Goal: Transaction & Acquisition: Book appointment/travel/reservation

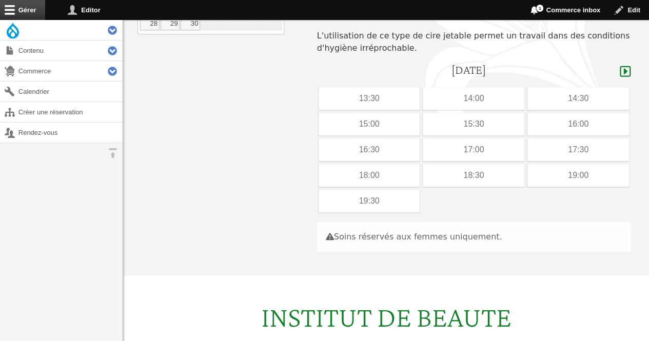
scroll to position [214, 0]
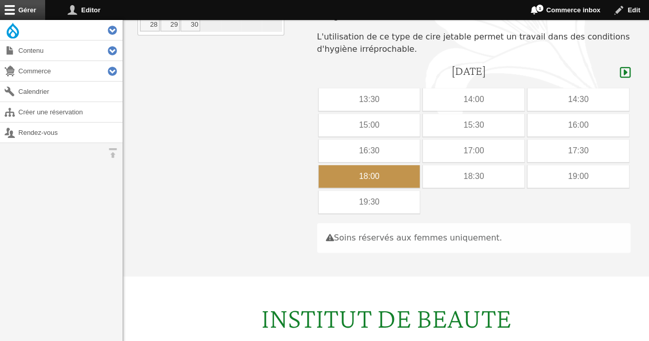
click at [332, 165] on div "18:00" at bounding box center [370, 176] width 102 height 23
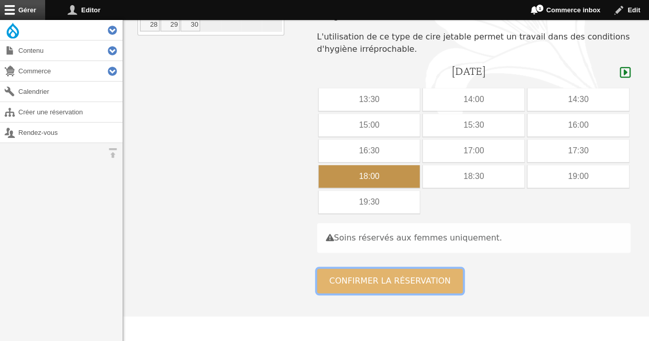
click at [354, 269] on button "Confirmer la réservation" at bounding box center [390, 281] width 146 height 25
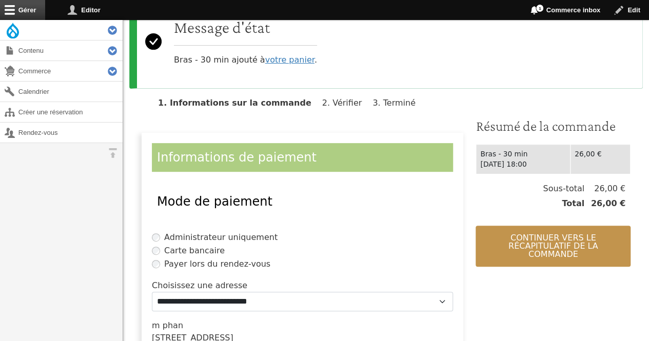
scroll to position [142, 0]
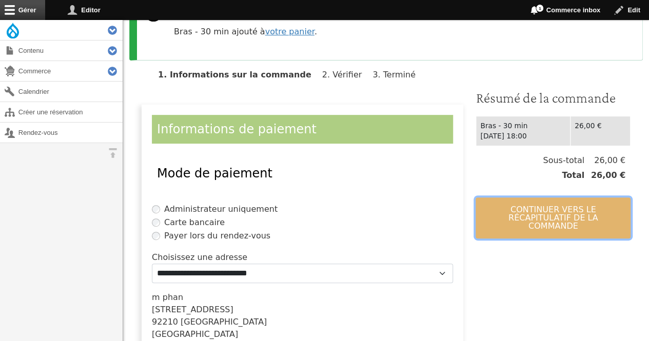
click at [555, 210] on button "Continuer vers le récapitulatif de la commande" at bounding box center [553, 218] width 155 height 41
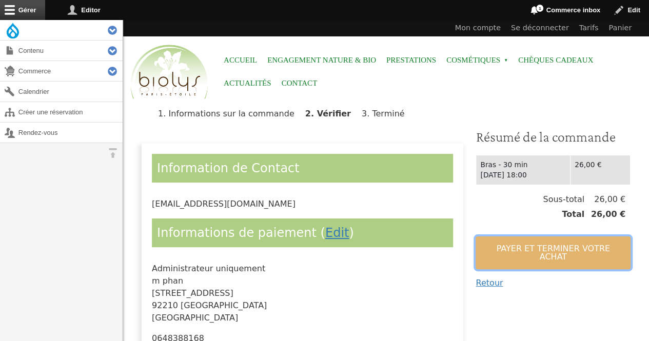
click at [532, 243] on button "Payer et terminer votre achat" at bounding box center [553, 253] width 155 height 33
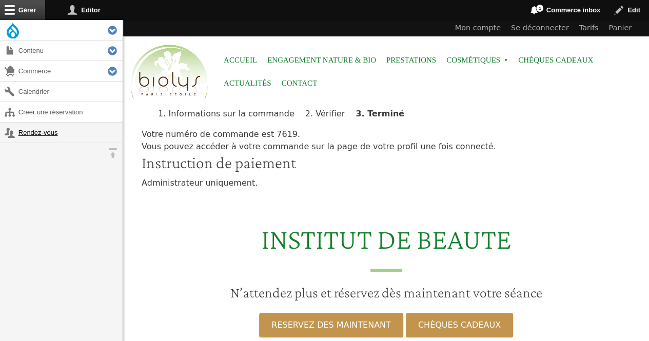
click at [30, 128] on link "Rendez-vous" at bounding box center [61, 133] width 123 height 20
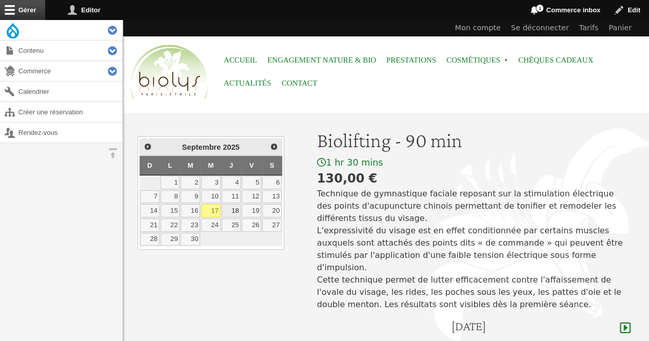
click at [236, 207] on link "18" at bounding box center [231, 210] width 19 height 13
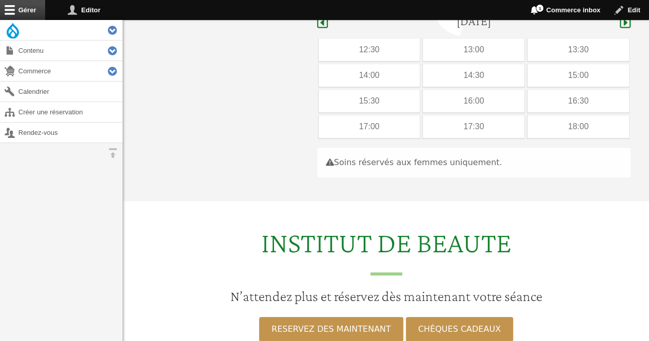
scroll to position [306, 0]
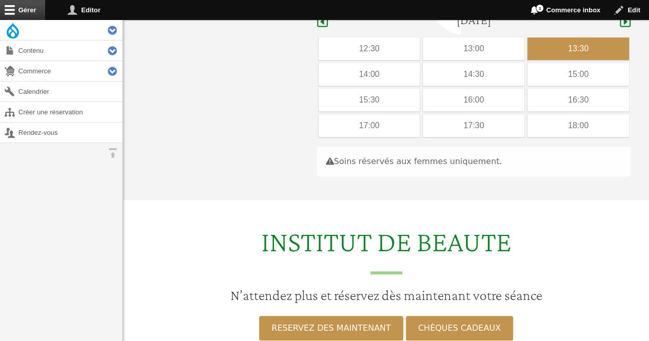
click at [557, 37] on div "13:30" at bounding box center [578, 48] width 102 height 23
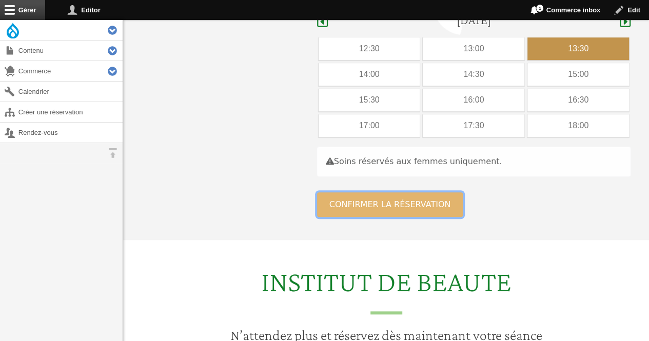
click at [340, 199] on button "Confirmer la réservation" at bounding box center [390, 204] width 146 height 25
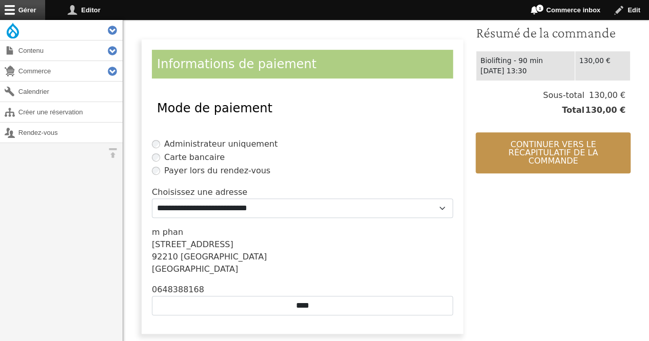
scroll to position [268, 0]
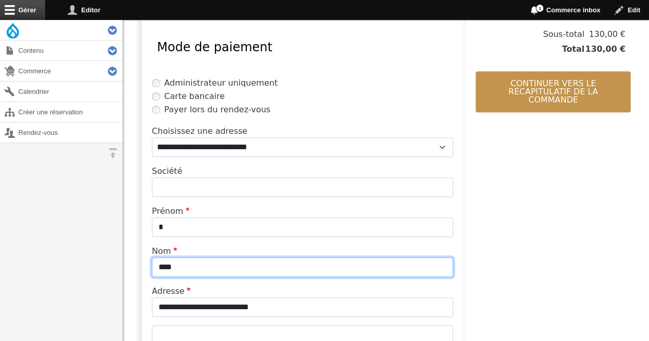
click at [236, 269] on input "****" at bounding box center [302, 267] width 301 height 19
type input "*"
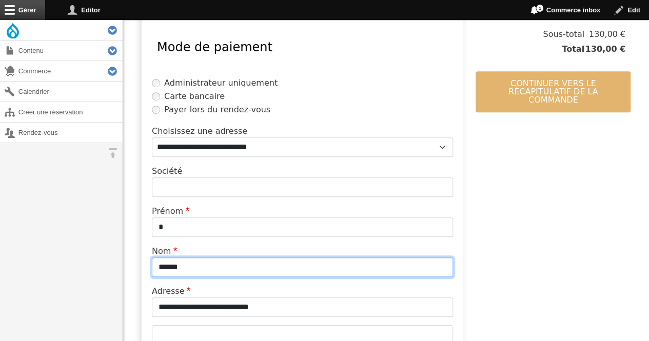
type input "******"
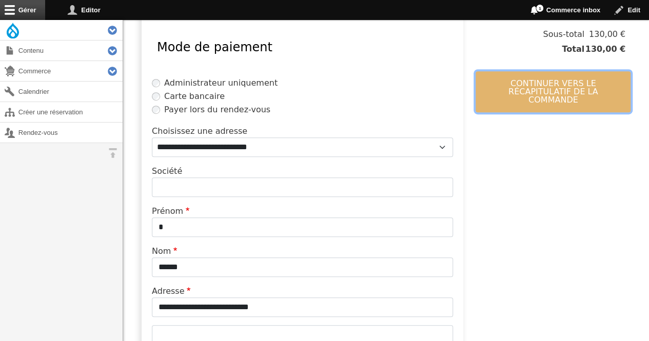
click at [576, 93] on button "Continuer vers le récapitulatif de la commande" at bounding box center [553, 91] width 155 height 41
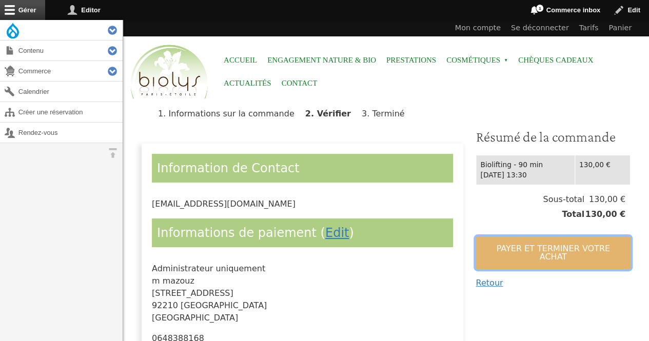
click at [555, 252] on button "Payer et terminer votre achat" at bounding box center [553, 253] width 155 height 33
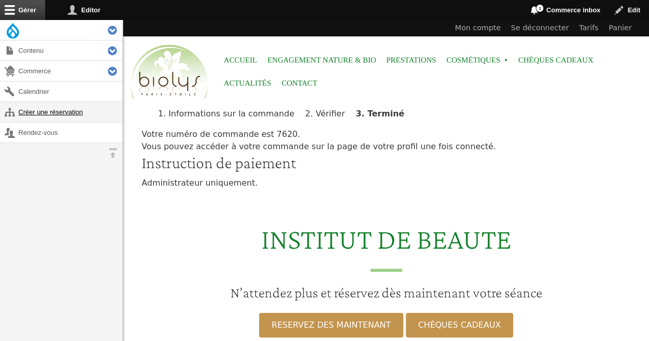
click at [50, 111] on link "Créer une réservation" at bounding box center [61, 112] width 123 height 20
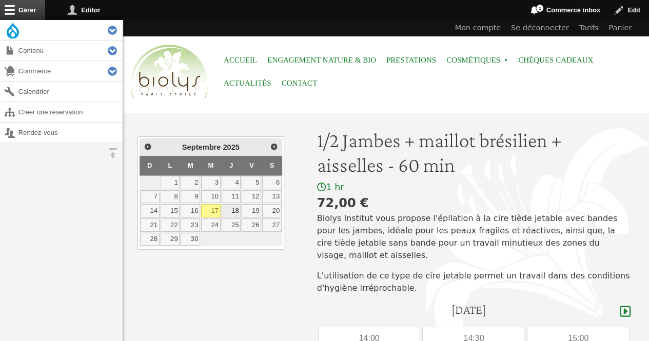
click at [231, 207] on link "18" at bounding box center [231, 210] width 19 height 13
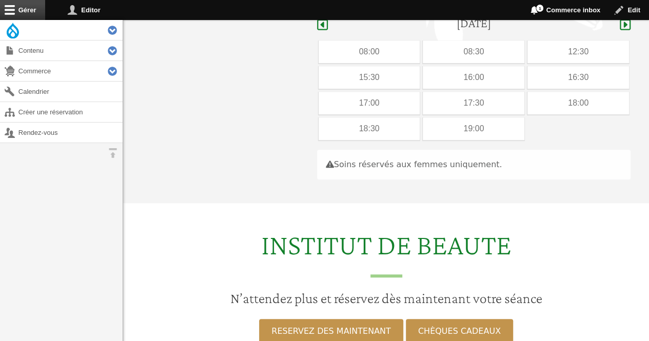
scroll to position [290, 0]
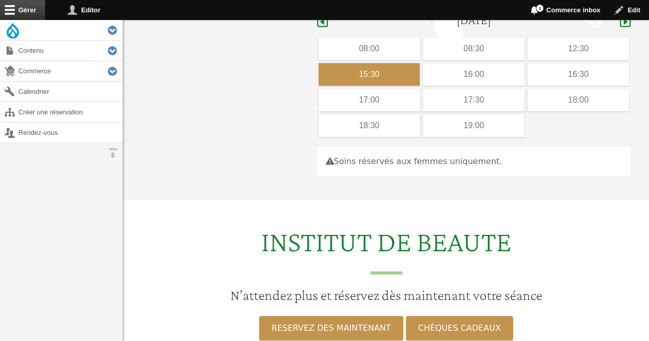
click at [391, 63] on div "15:30" at bounding box center [370, 74] width 102 height 23
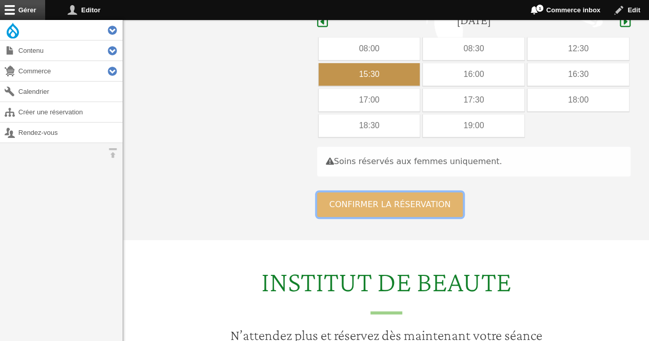
click at [358, 193] on button "Confirmer la réservation" at bounding box center [390, 204] width 146 height 25
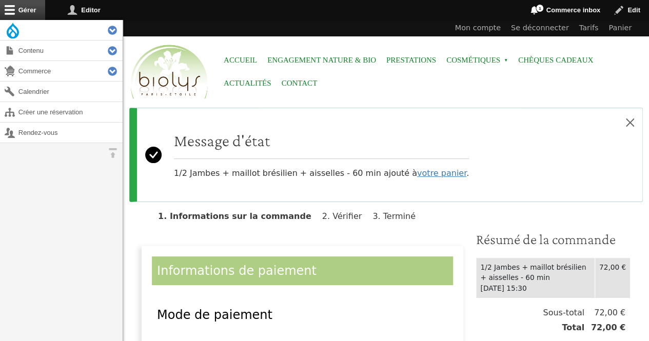
scroll to position [135, 0]
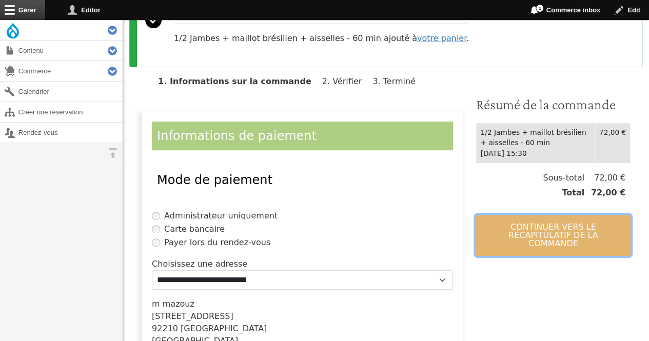
click at [544, 223] on button "Continuer vers le récapitulatif de la commande" at bounding box center [553, 235] width 155 height 41
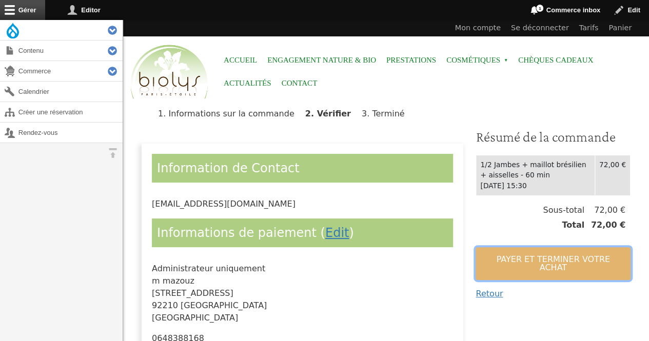
click at [531, 256] on button "Payer et terminer votre achat" at bounding box center [553, 263] width 155 height 33
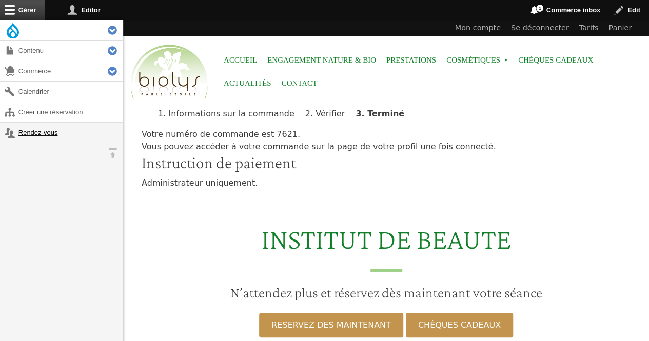
click at [32, 136] on link "Rendez-vous" at bounding box center [61, 133] width 123 height 20
